Goal: Task Accomplishment & Management: Complete application form

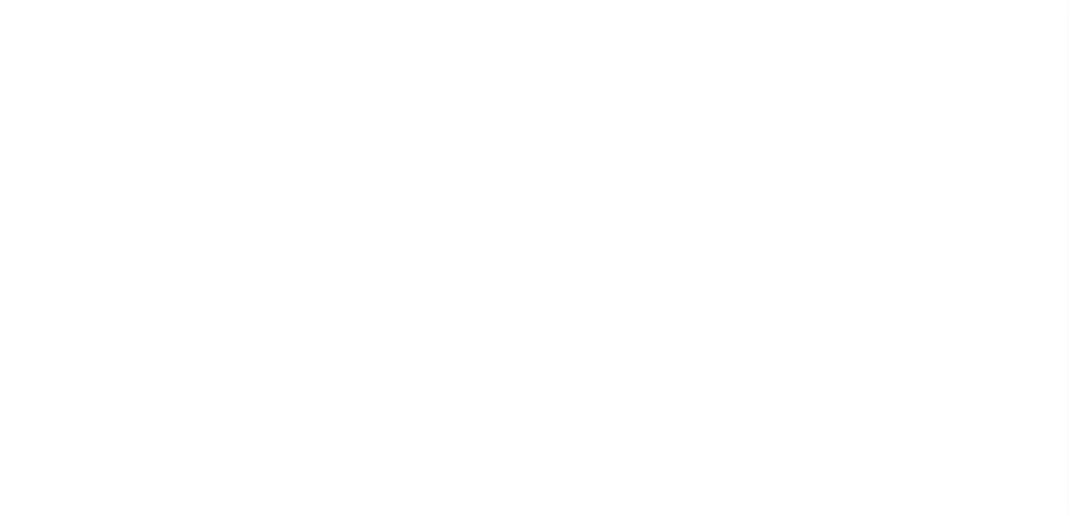
select select "200"
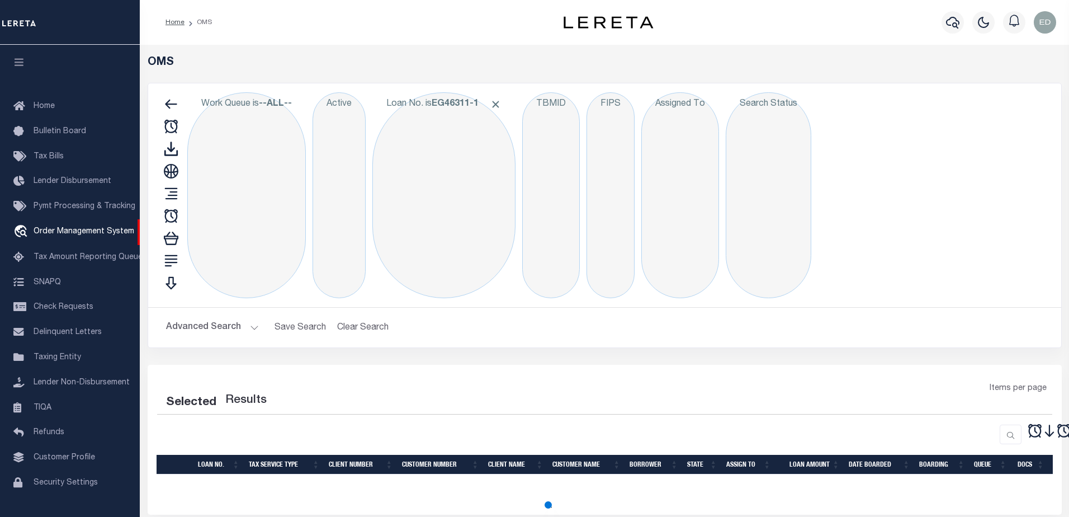
select select "200"
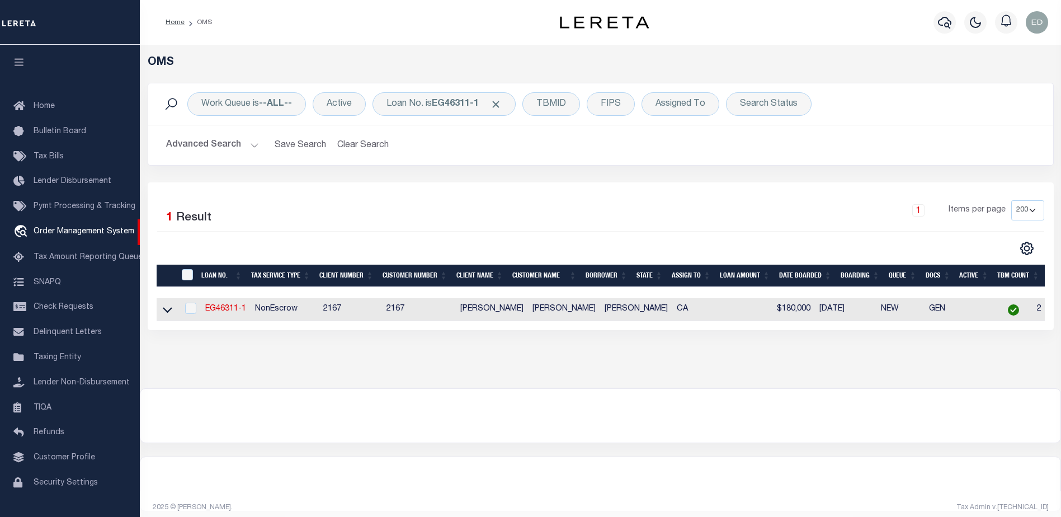
scroll to position [28, 0]
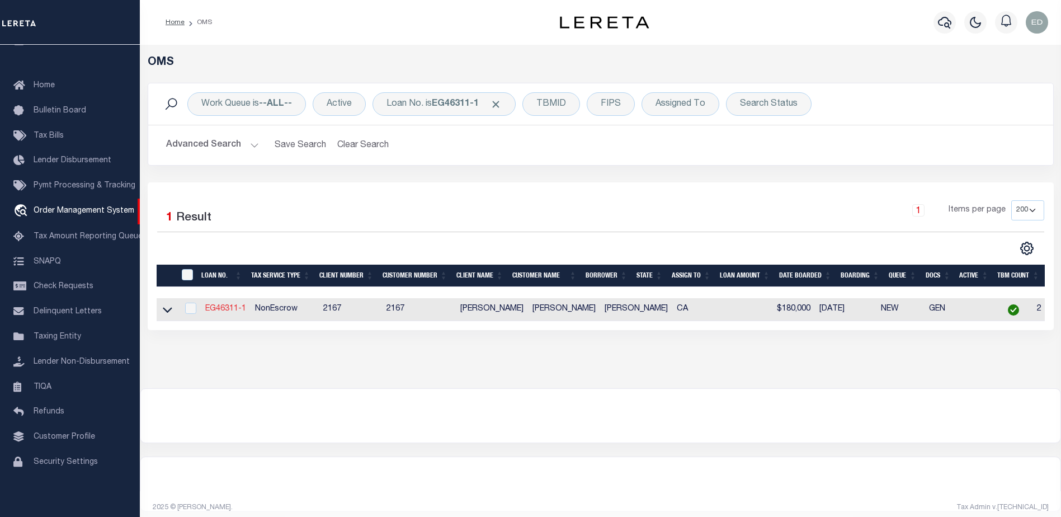
click at [224, 310] on link "EG46311-1" at bounding box center [225, 309] width 41 height 8
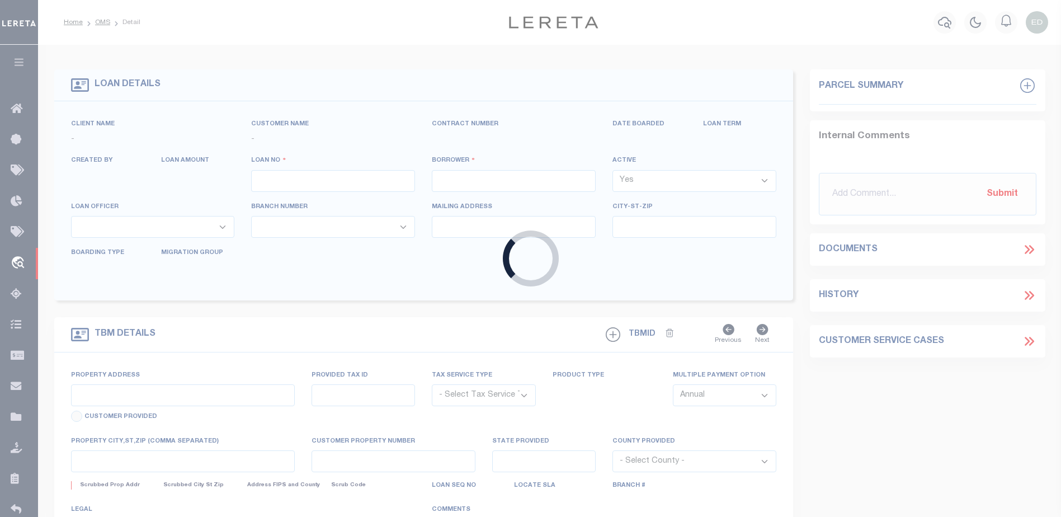
type input "EG46311-1"
type input "Larry Hatta"
select select
type input "822 LITTLE SPOKANE RIVER RD"
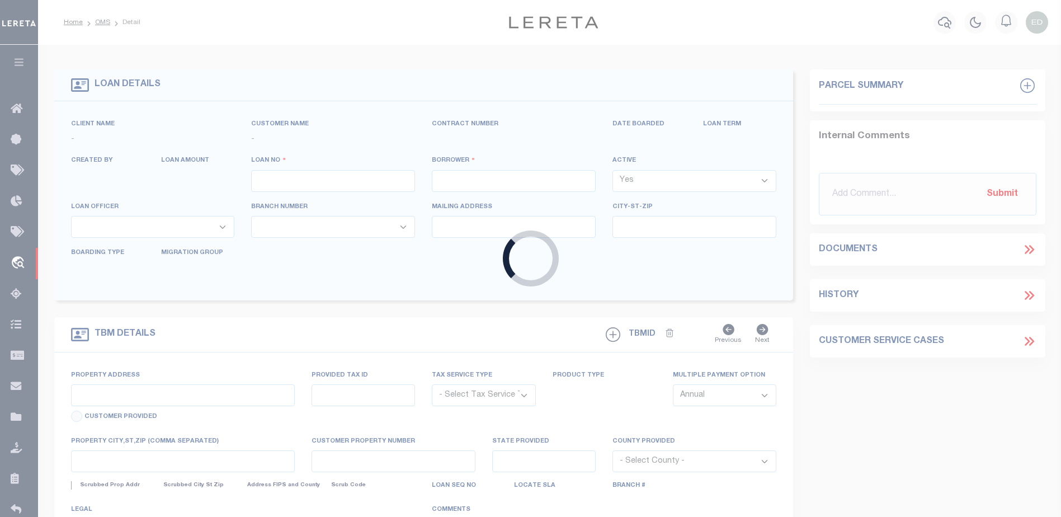
type input "NEWPORT WA 99156-8417"
type input "08/05/2025"
select select "10"
select select "NonEscrow"
type input "12162 TAMERLANE DR"
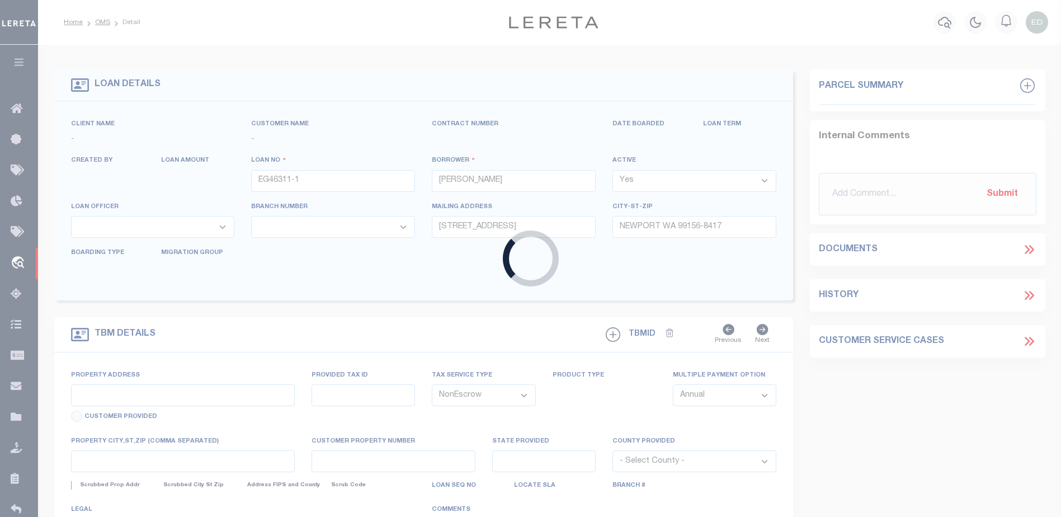
select select
type input "GARDEN GROVE CA 92840-3931"
type input "CA"
select select "10902"
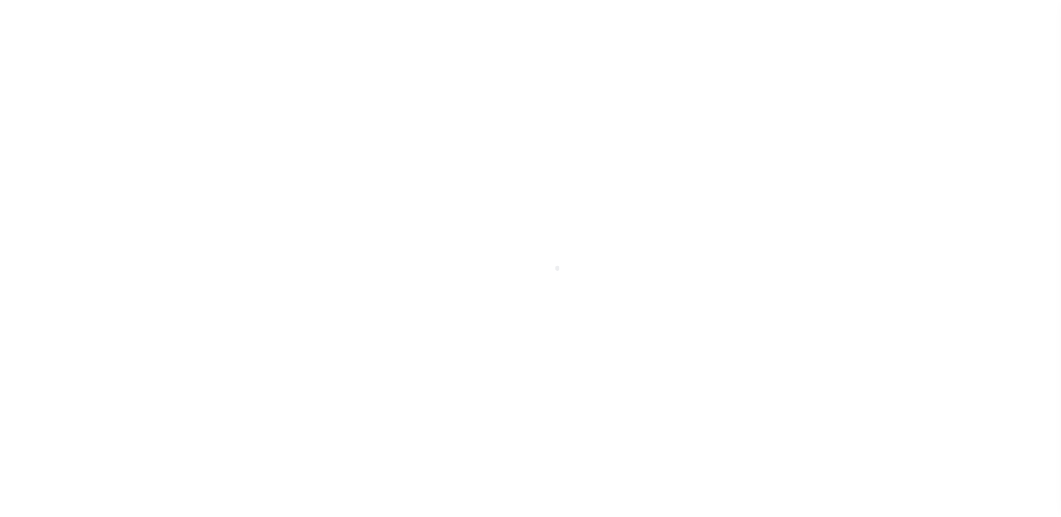
scroll to position [28, 0]
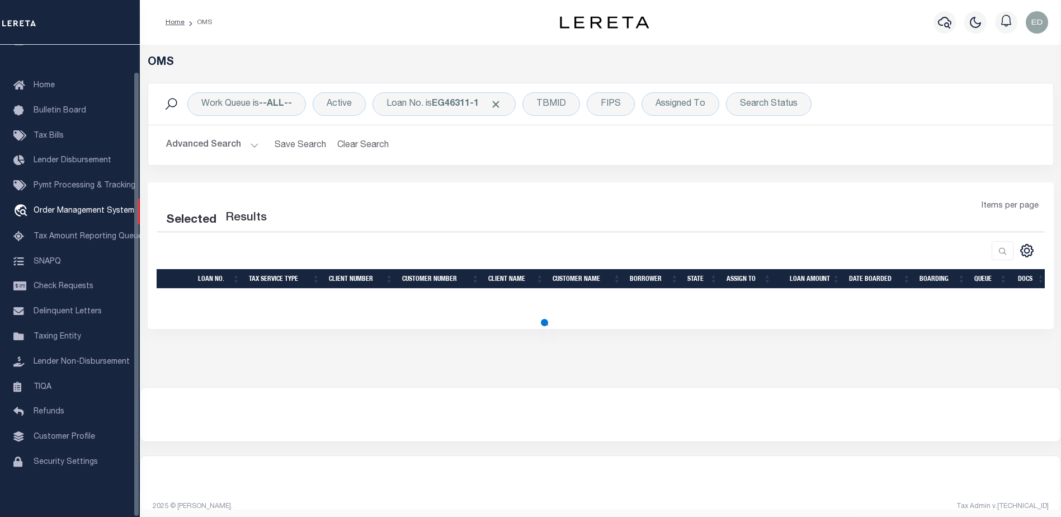
select select "200"
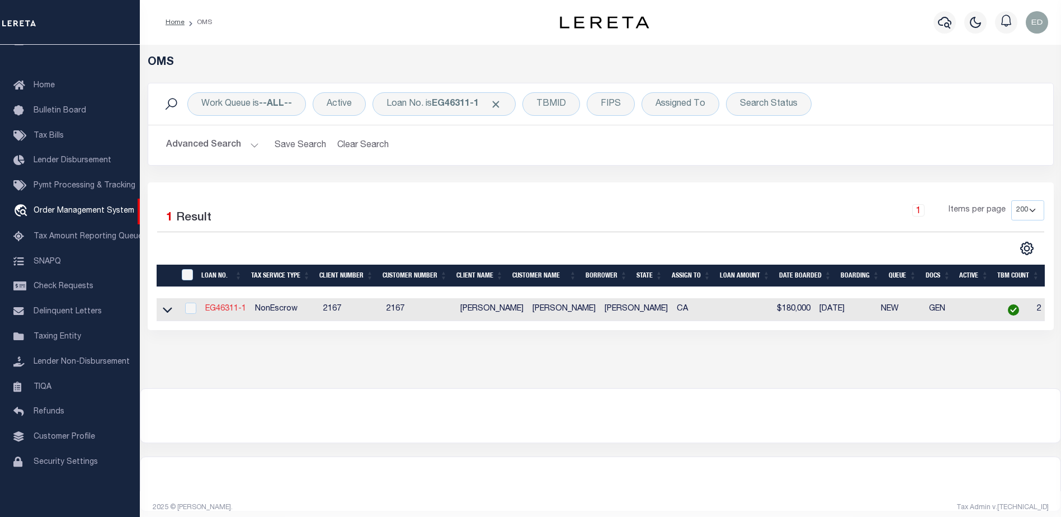
click at [239, 310] on link "EG46311-1" at bounding box center [225, 309] width 41 height 8
type input "EG46311-1"
type input "Larry Hatta"
select select
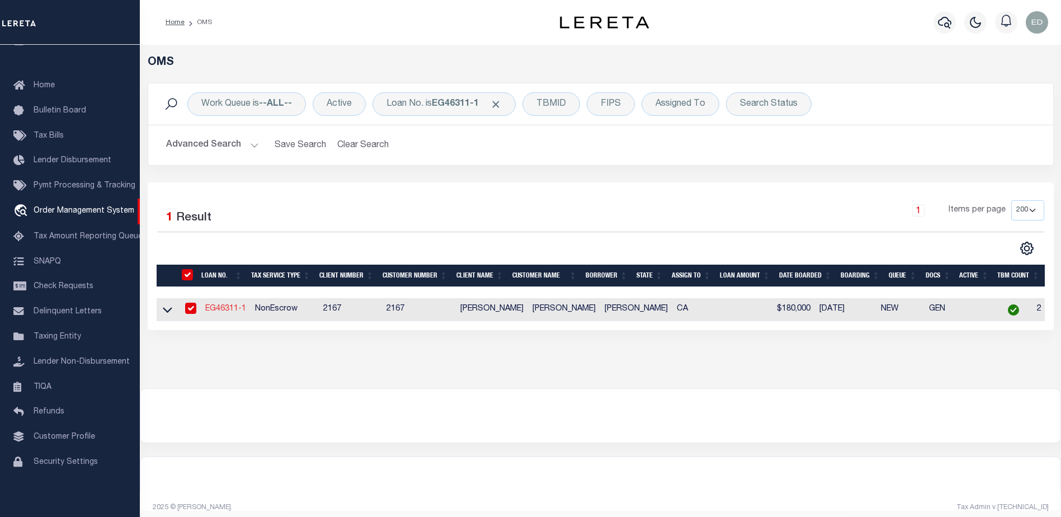
type input "822 LITTLE SPOKANE RIVER RD"
type input "NEWPORT WA 99156-8417"
type input "08/05/2025"
select select "10"
select select "NonEscrow"
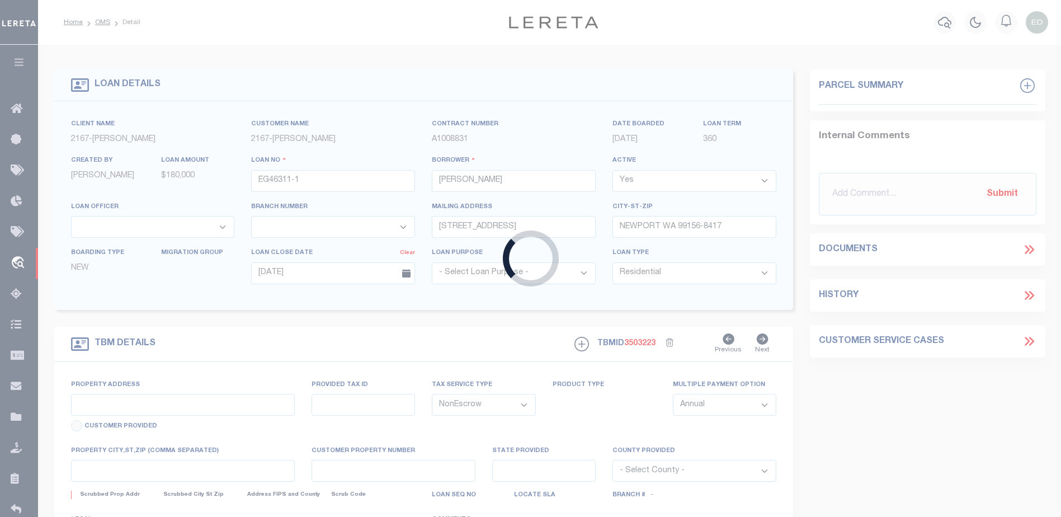
type input "12162 TAMERLANE DR"
select select
type input "GARDEN GROVE CA 92840-3931"
type input "CA"
select select "10902"
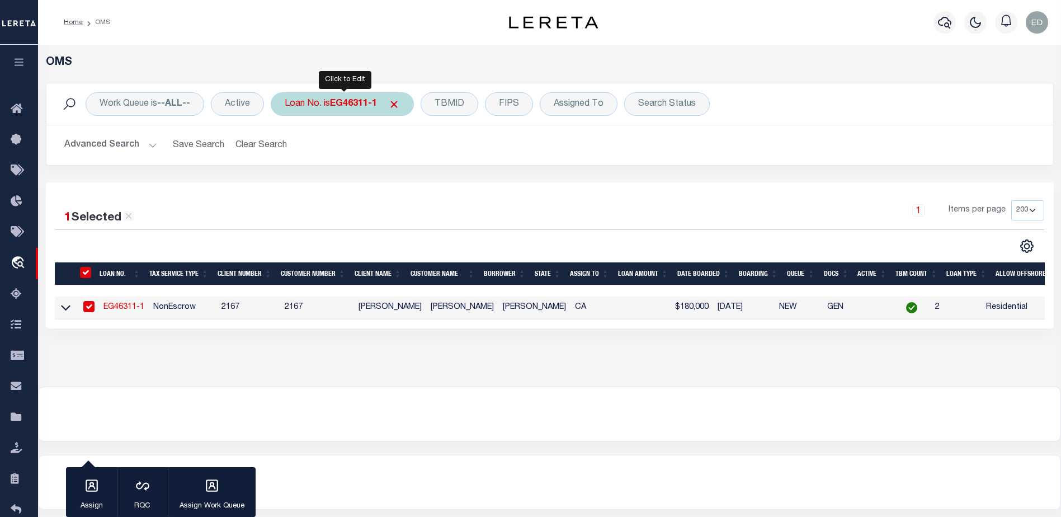
click at [366, 101] on b "EG46311-1" at bounding box center [353, 104] width 47 height 9
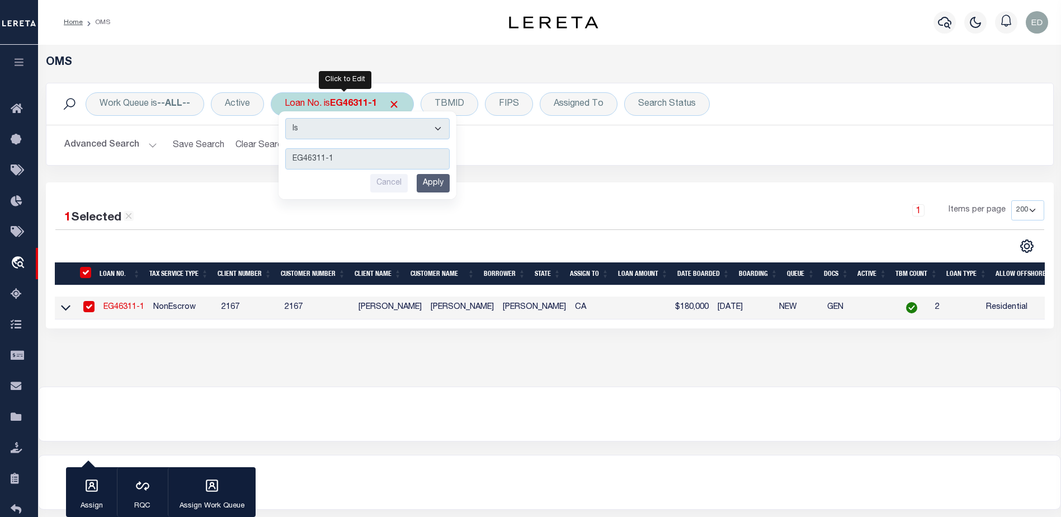
click at [358, 160] on input "EG46311-1" at bounding box center [367, 158] width 164 height 21
type input "EG46311-2"
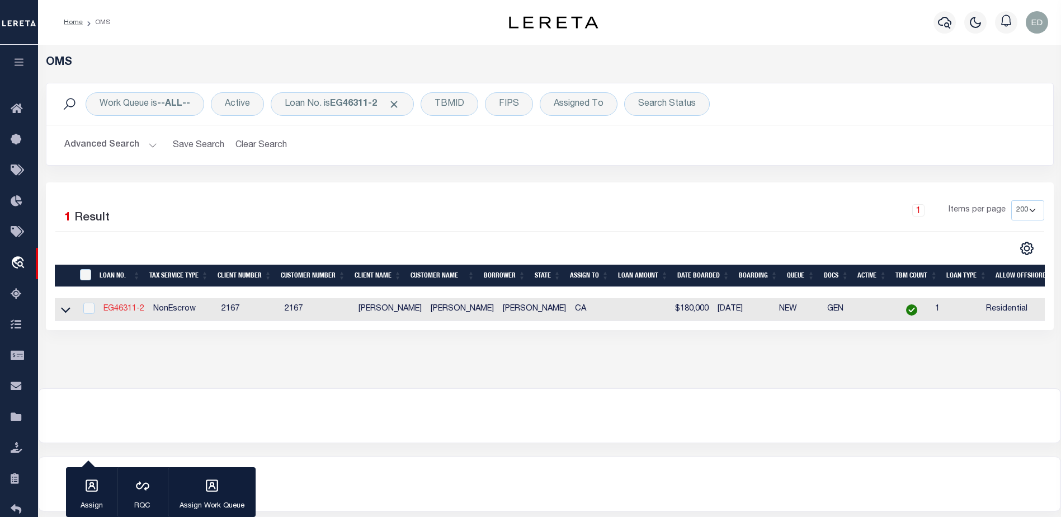
click at [121, 313] on link "EG46311-2" at bounding box center [123, 309] width 41 height 8
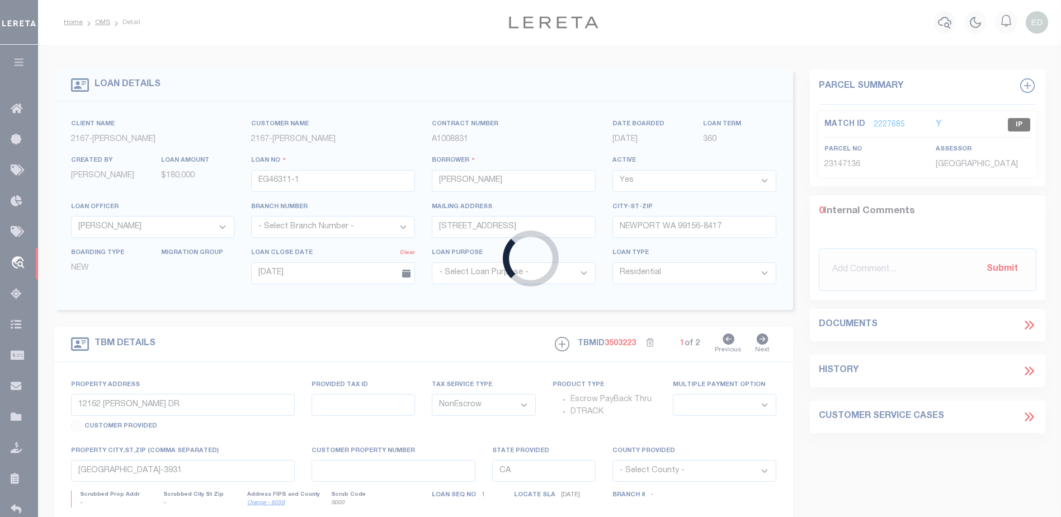
type input "EG46311-2"
select select
type input "1034 JASON PL"
type input "DIAMOND BAR CA 91765-4372"
type input "07/31/2025"
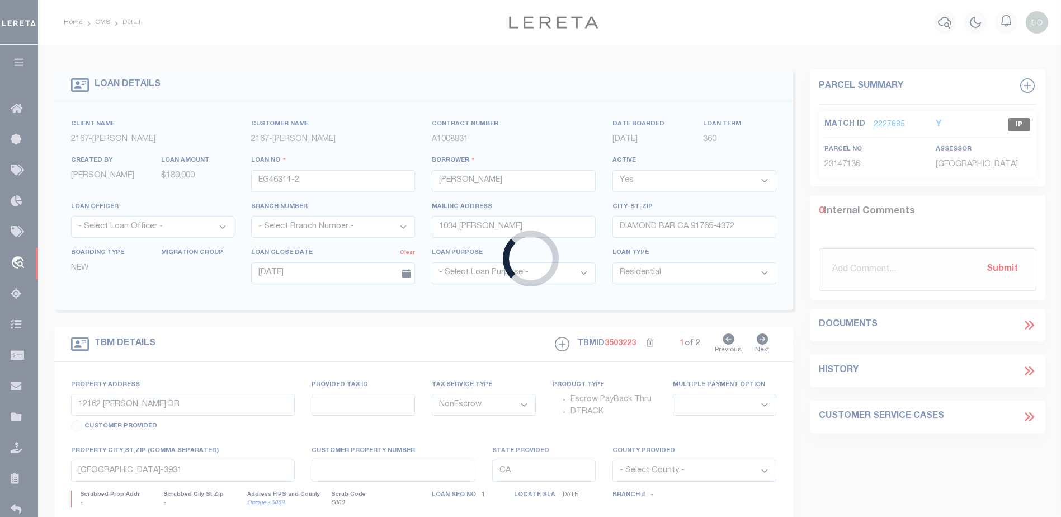
type input "1034 JASON PL"
select select
type input "DIAMOND BAR CA 91765-4372"
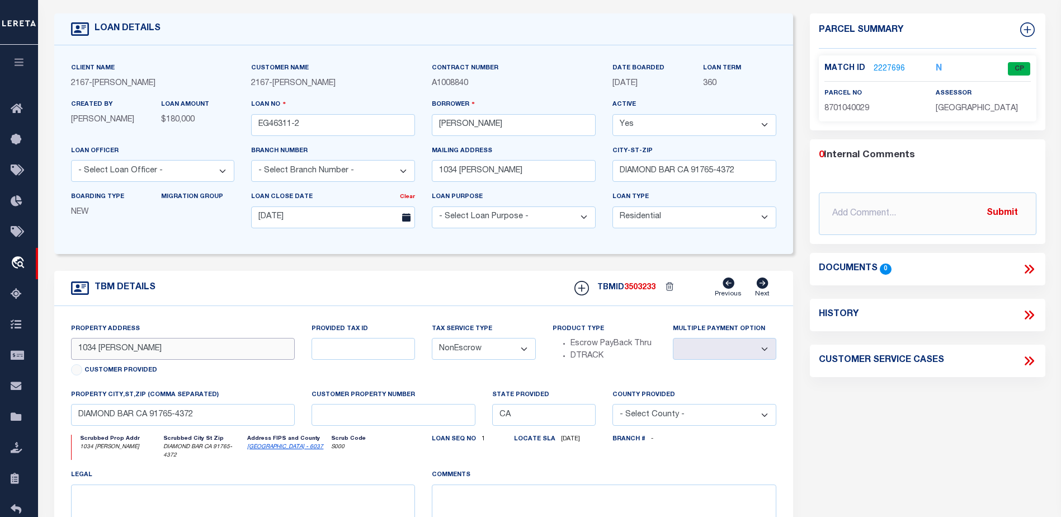
scroll to position [112, 0]
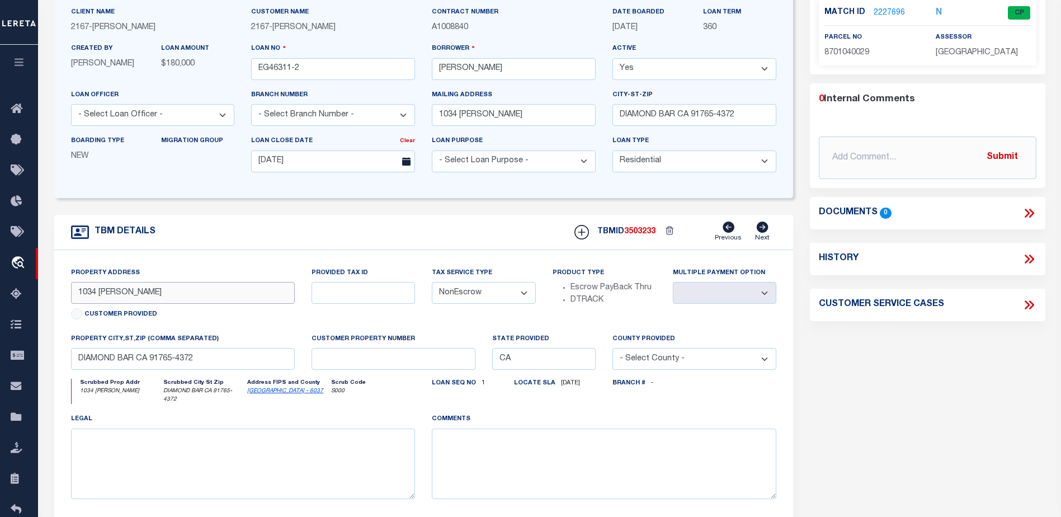
click at [169, 295] on input "1034 JASON PL" at bounding box center [183, 293] width 224 height 22
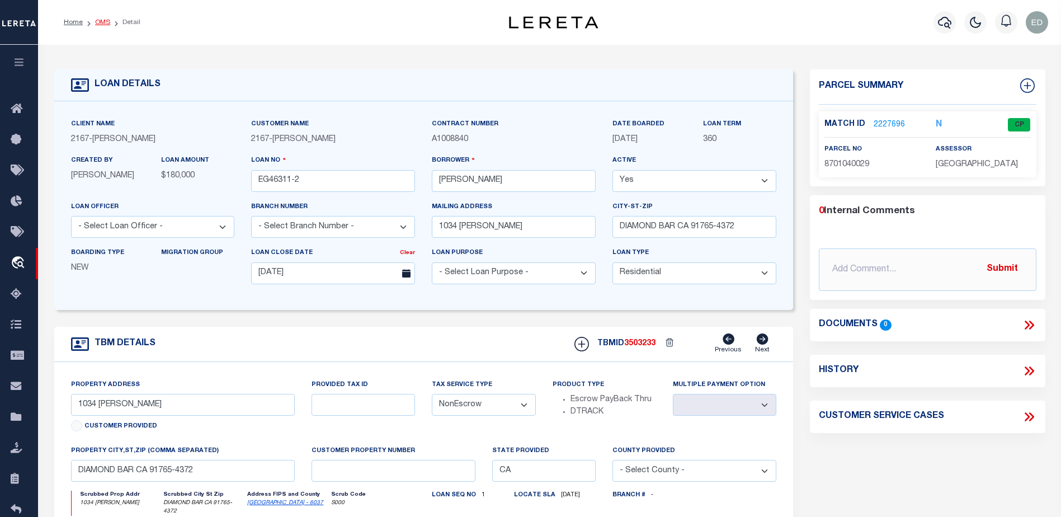
click at [106, 22] on link "OMS" at bounding box center [102, 22] width 15 height 7
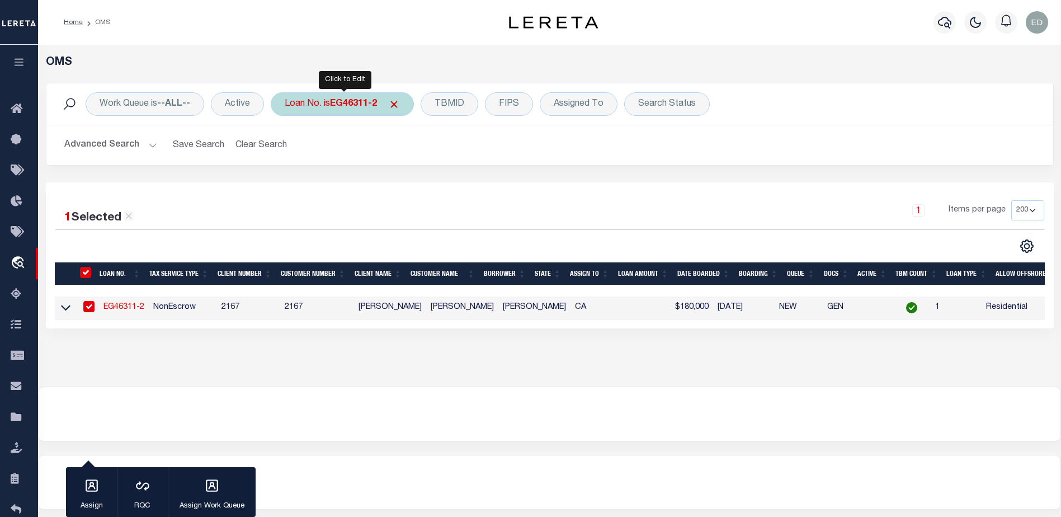
click at [349, 97] on div "Loan No. is EG46311-2" at bounding box center [342, 103] width 143 height 23
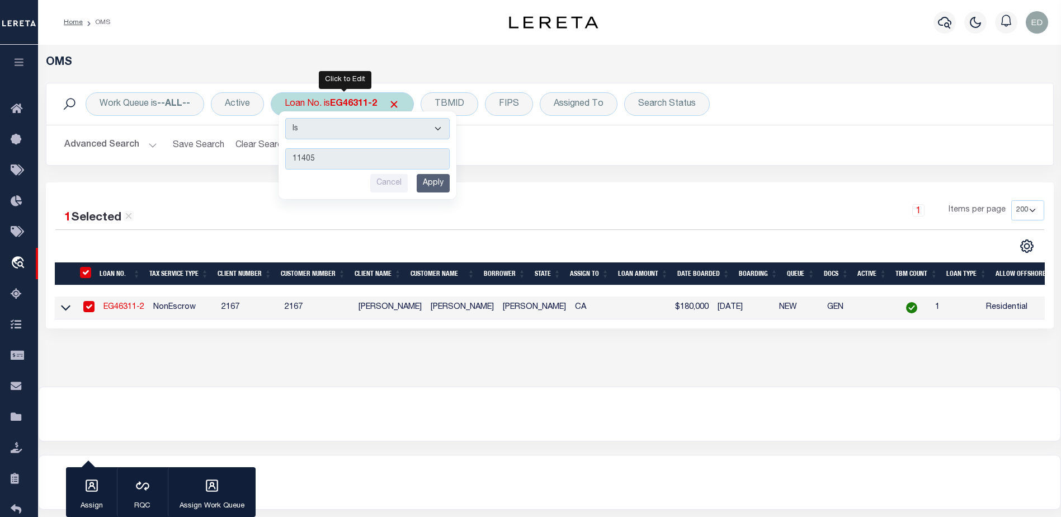
type input "114053"
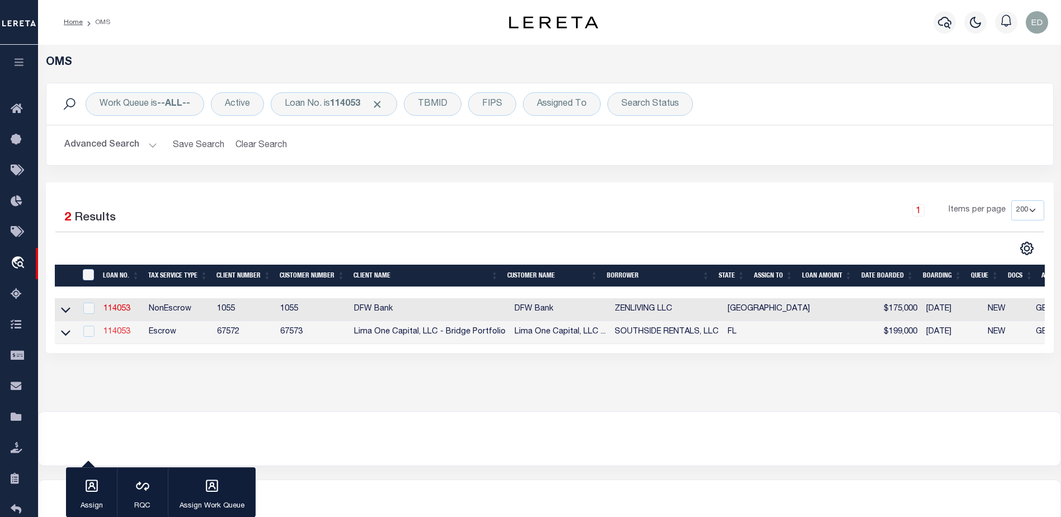
click at [111, 336] on link "114053" at bounding box center [116, 332] width 27 height 8
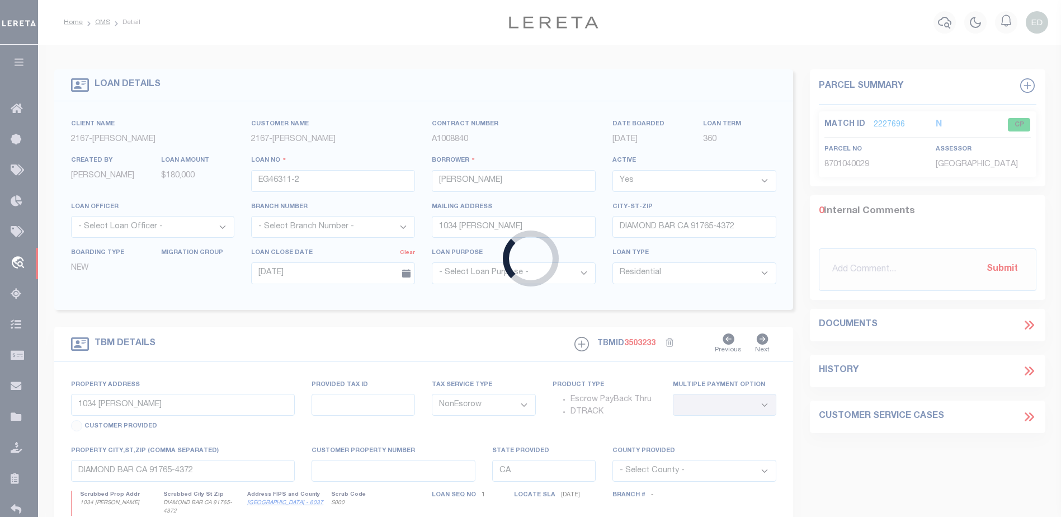
type input "114053"
type input "SOUTHSIDE RENTALS, LLC"
select select
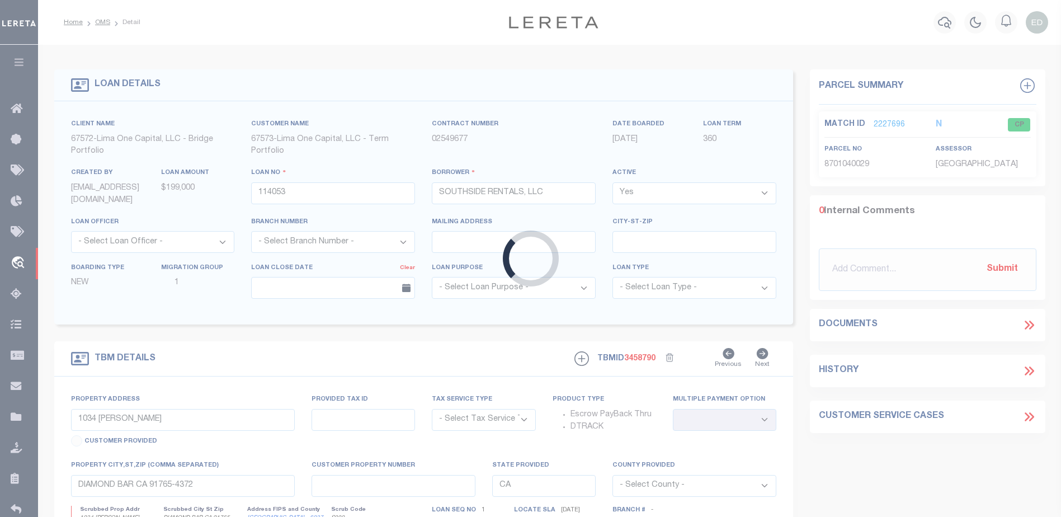
type input "[STREET_ADDRESS]"
radio input "true"
select select "Escrow"
select select
type input "[GEOGRAPHIC_DATA]"
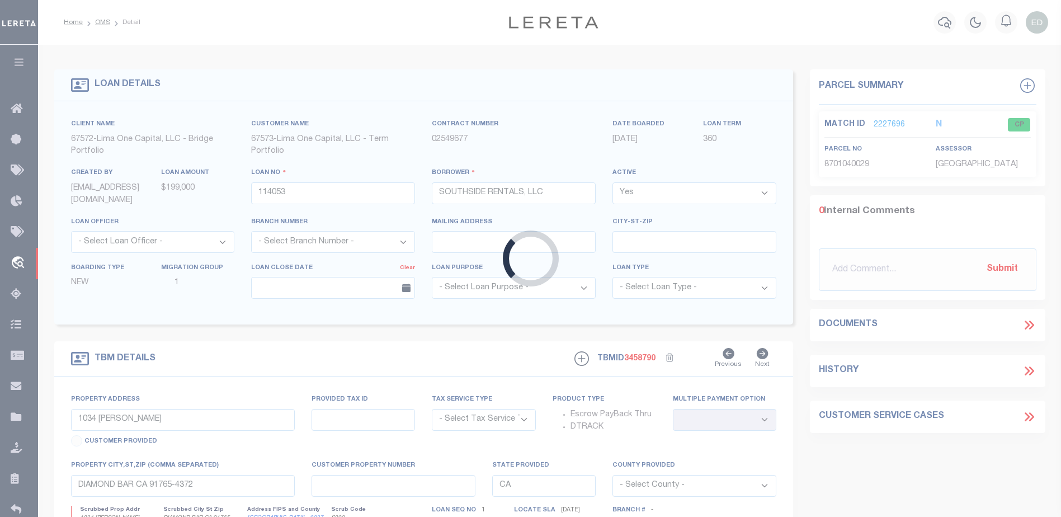
type input "114053-1"
type input "FL"
type textarea "COLLECTOR: ENTITY: PARCEL: 2"
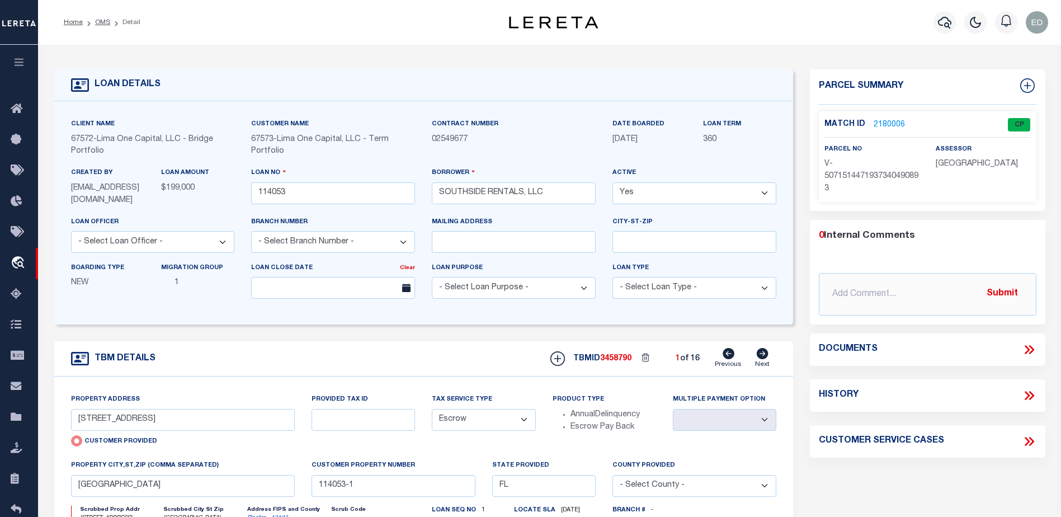
click at [657, 195] on select "Yes No" at bounding box center [694, 193] width 164 height 22
select select "False"
click at [617, 183] on select "Yes No" at bounding box center [694, 193] width 164 height 22
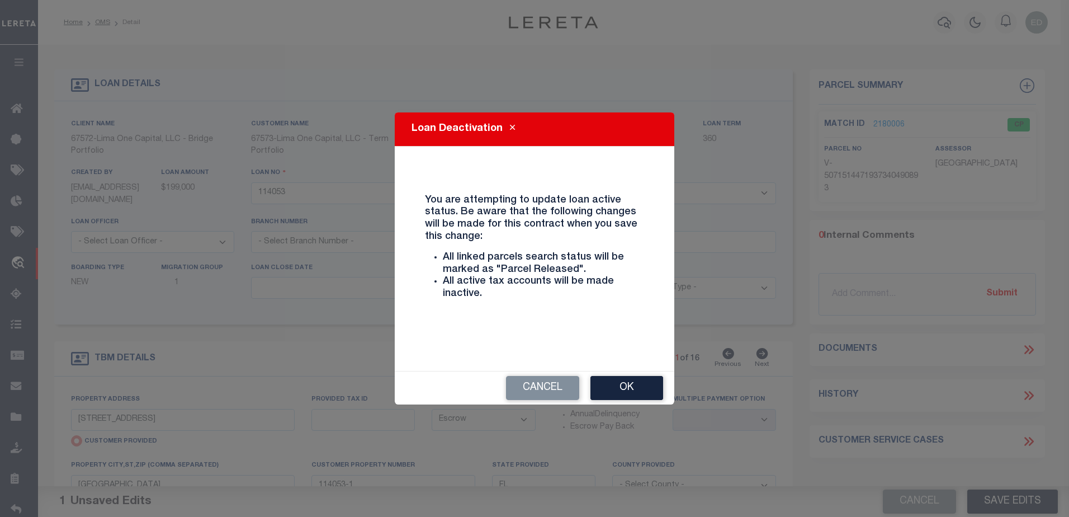
drag, startPoint x: 649, startPoint y: 387, endPoint x: 752, endPoint y: 402, distance: 104.0
click at [652, 387] on button "Ok" at bounding box center [627, 388] width 73 height 24
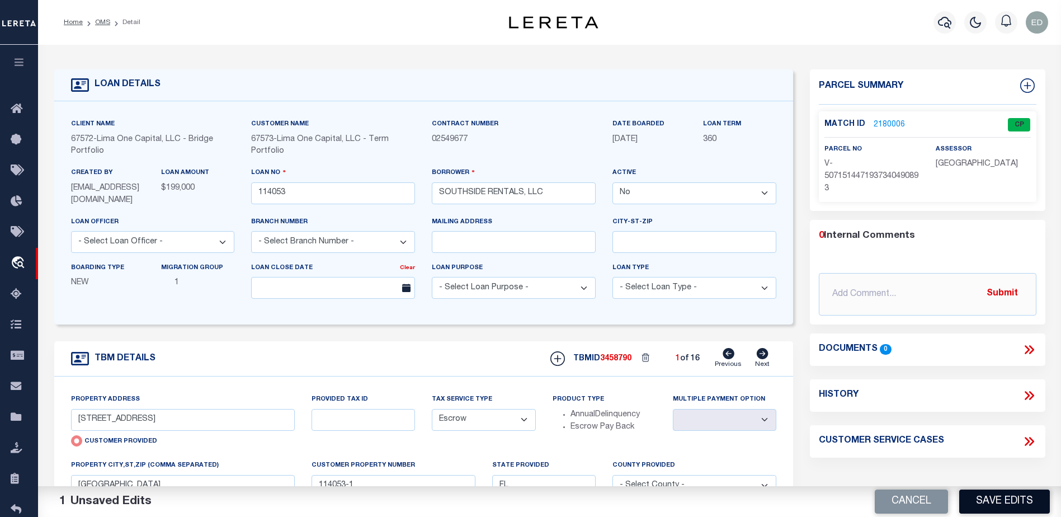
click at [1008, 498] on button "Save Edits" at bounding box center [1004, 501] width 91 height 24
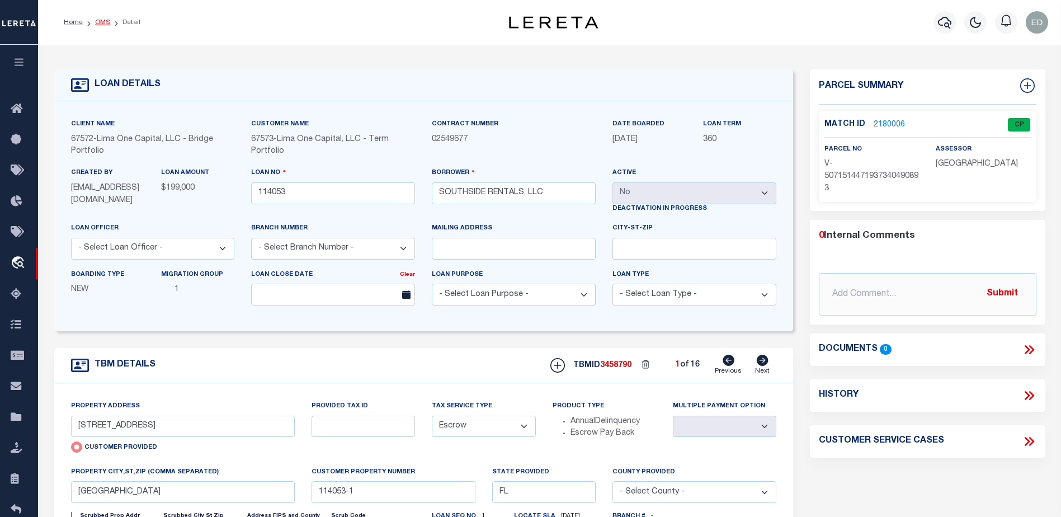
click at [101, 22] on link "OMS" at bounding box center [102, 22] width 15 height 7
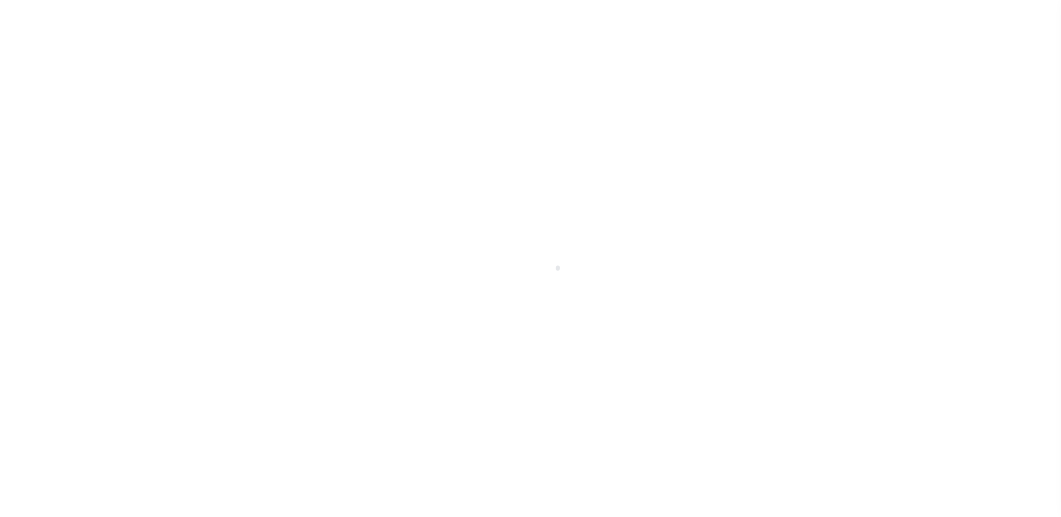
type input "114053"
type input "SOUTHSIDE RENTALS, LLC"
select select "False"
select select
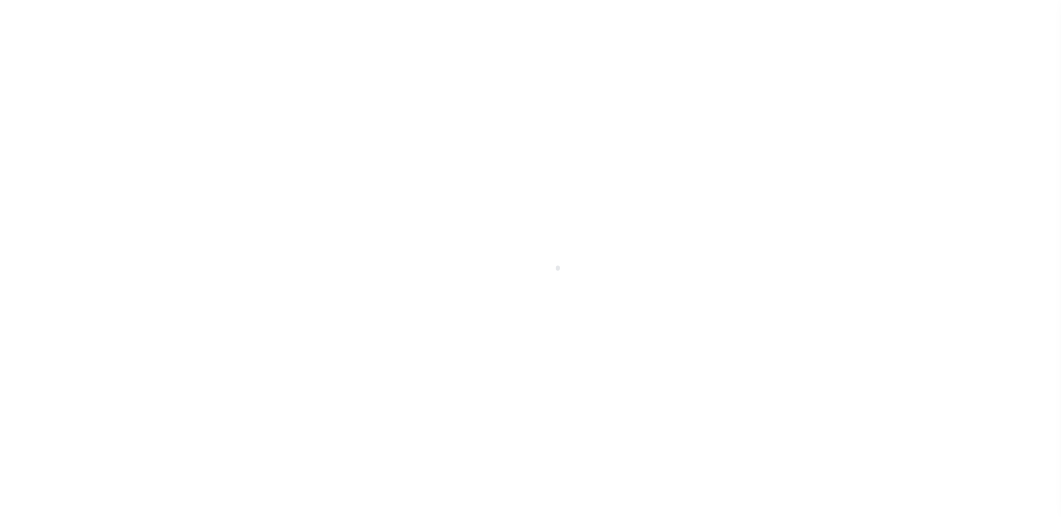
select select "Escrow"
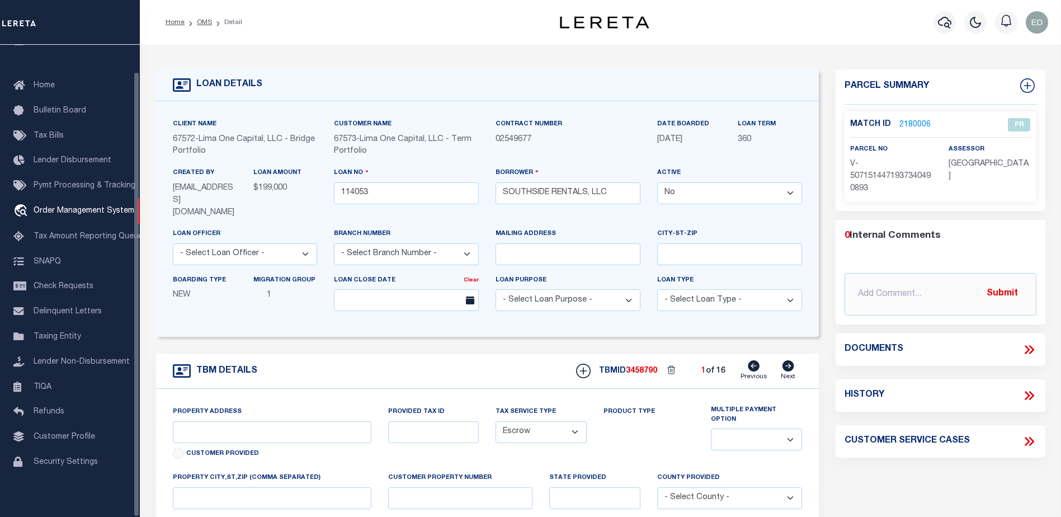
type input "[STREET_ADDRESS]"
radio input "true"
select select
type input "[GEOGRAPHIC_DATA]"
type input "114053-1"
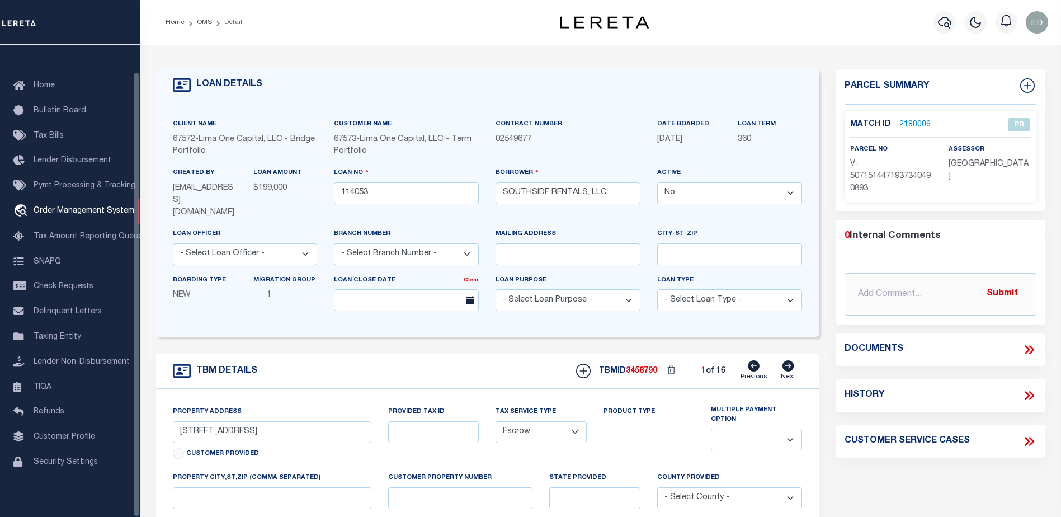
type input "FL"
type textarea "COLLECTOR: ENTITY: PARCEL: 2"
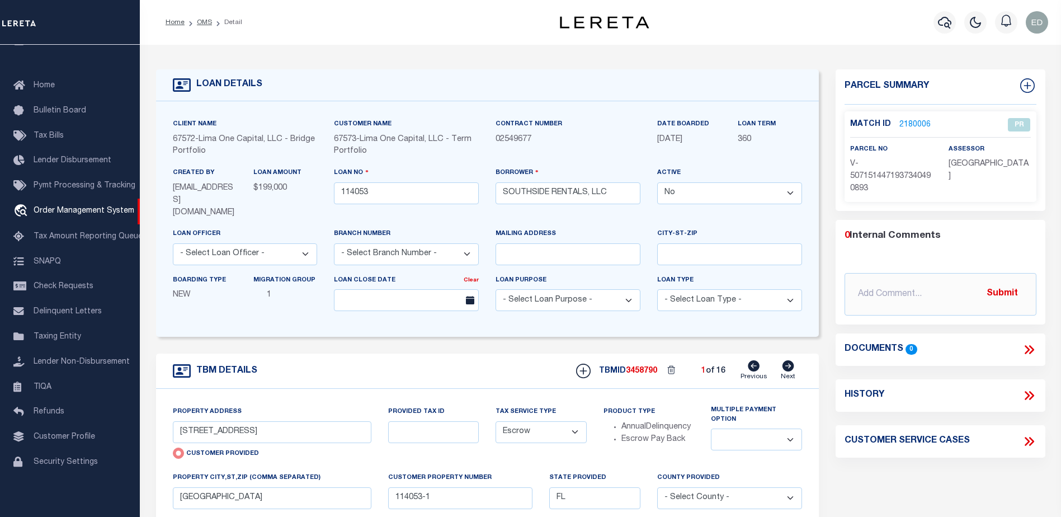
click at [686, 201] on select "Yes No" at bounding box center [729, 193] width 145 height 22
select select "True"
click at [657, 183] on select "Yes No" at bounding box center [729, 193] width 145 height 22
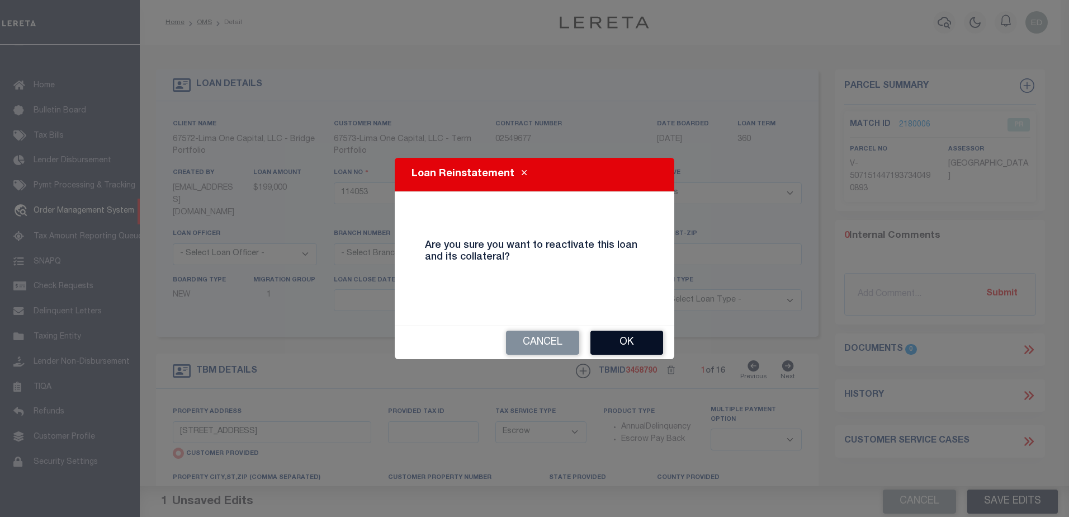
click at [641, 346] on button "Ok" at bounding box center [627, 342] width 73 height 24
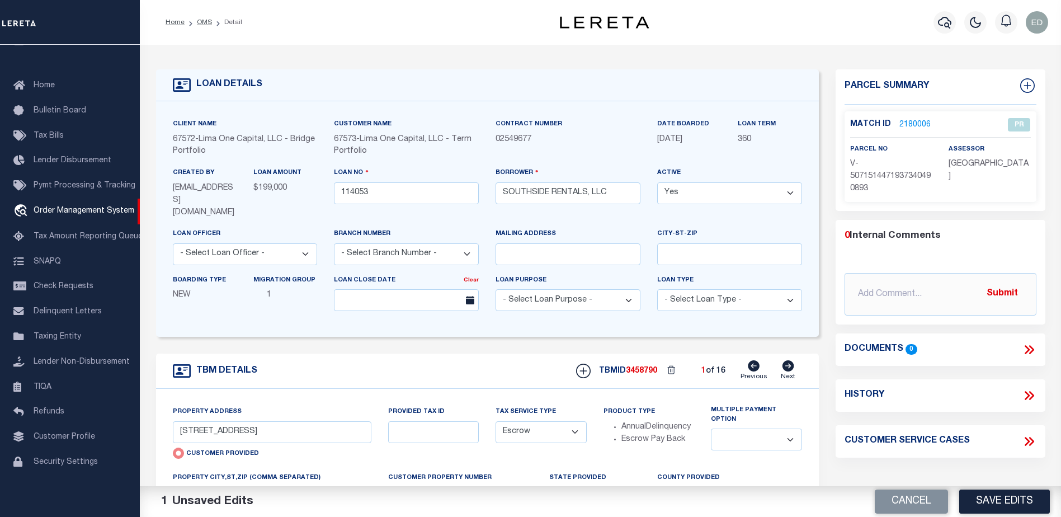
click at [988, 500] on button "Save Edits" at bounding box center [1004, 501] width 91 height 24
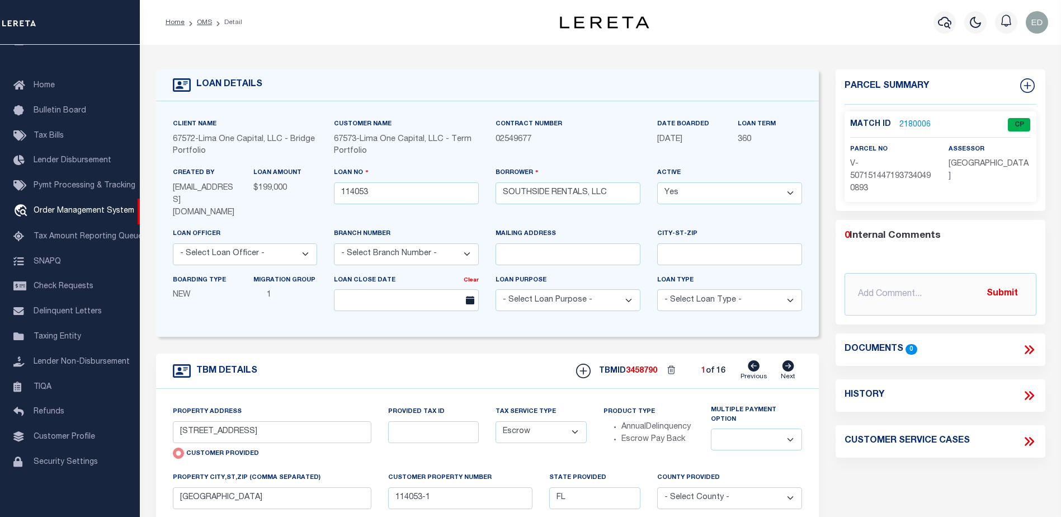
click at [785, 360] on icon at bounding box center [788, 365] width 12 height 11
type input "[STREET_ADDRESS]"
radio input "false"
select select
type input "114053-10"
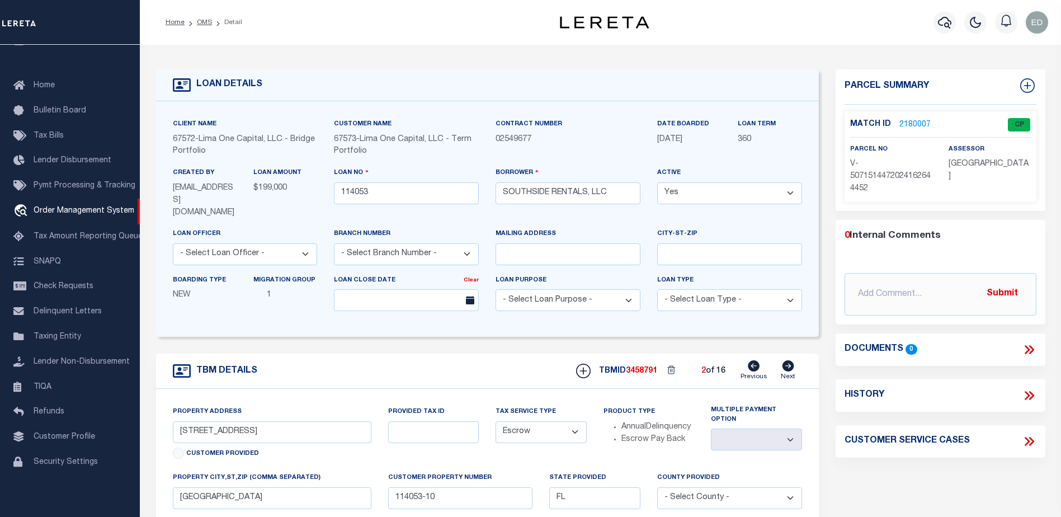
click at [786, 360] on icon at bounding box center [788, 365] width 12 height 11
type input "[STREET_ADDRESS]"
select select
type input "114053-11"
click at [787, 360] on icon at bounding box center [788, 365] width 12 height 11
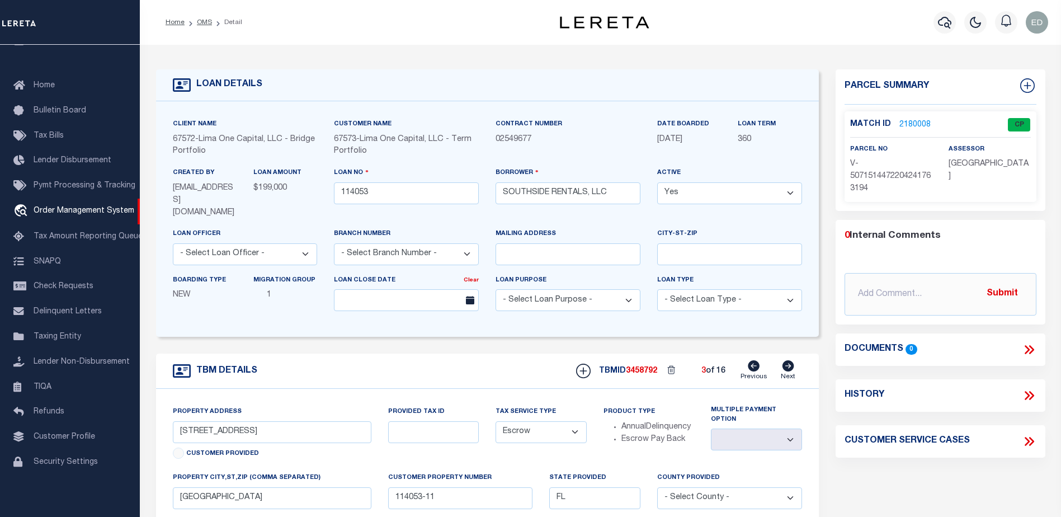
type input "[STREET_ADDRESS]"
select select
type input "[GEOGRAPHIC_DATA]"
type input "114053-12"
